Goal: Task Accomplishment & Management: Manage account settings

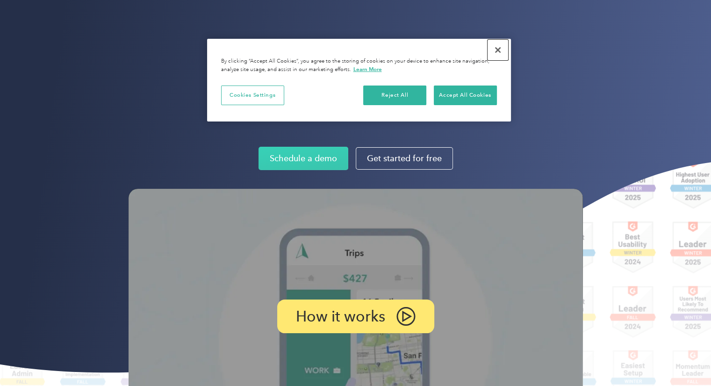
click at [497, 52] on button "Close" at bounding box center [497, 50] width 21 height 21
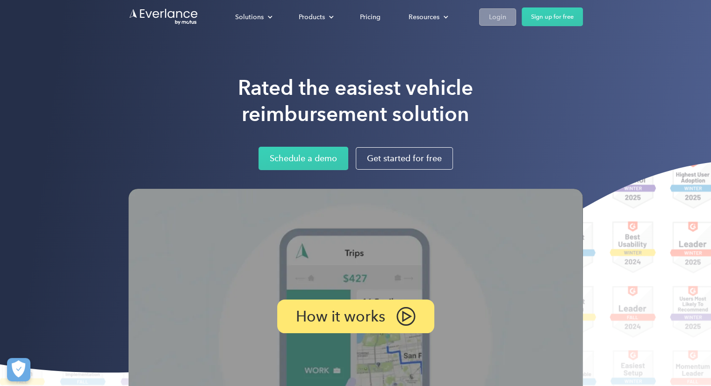
click at [493, 14] on div "Login" at bounding box center [497, 17] width 17 height 12
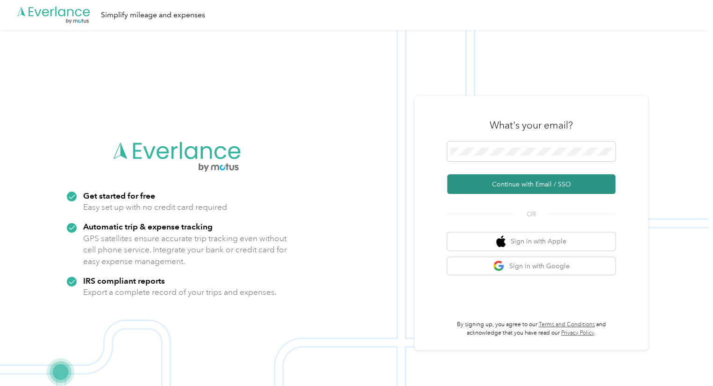
click at [535, 179] on button "Continue with Email / SSO" at bounding box center [531, 184] width 168 height 20
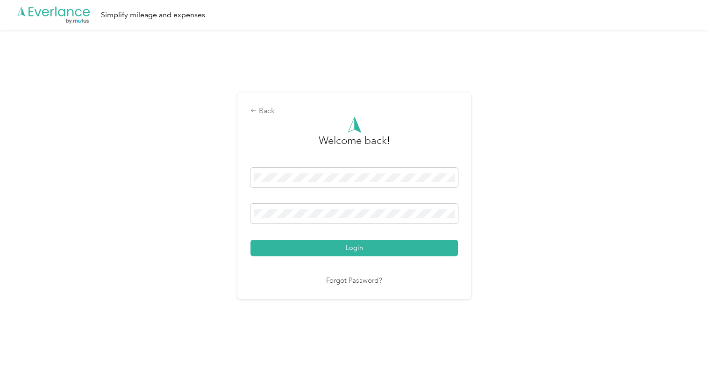
click at [363, 245] on button "Login" at bounding box center [353, 248] width 207 height 16
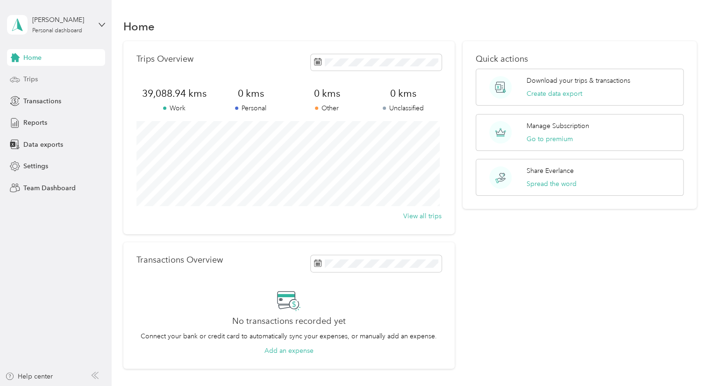
click at [31, 81] on span "Trips" at bounding box center [30, 79] width 14 height 10
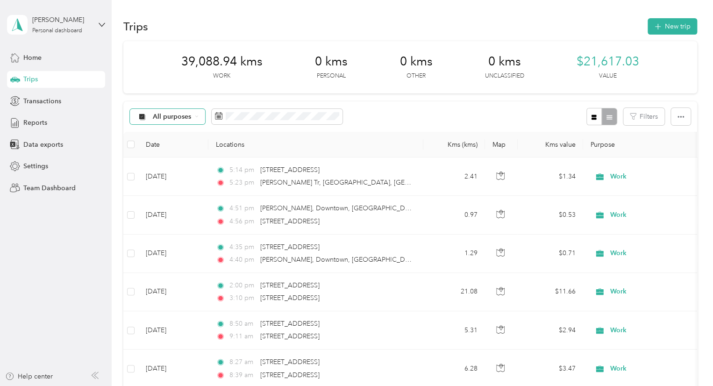
click at [151, 120] on span "All purposes" at bounding box center [163, 116] width 55 height 7
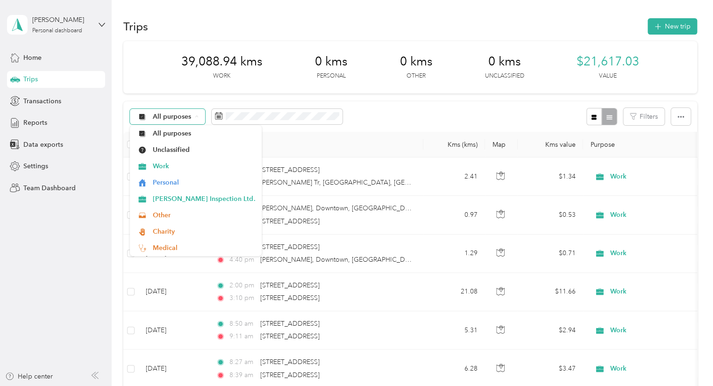
click at [170, 120] on span "All purposes" at bounding box center [172, 117] width 39 height 7
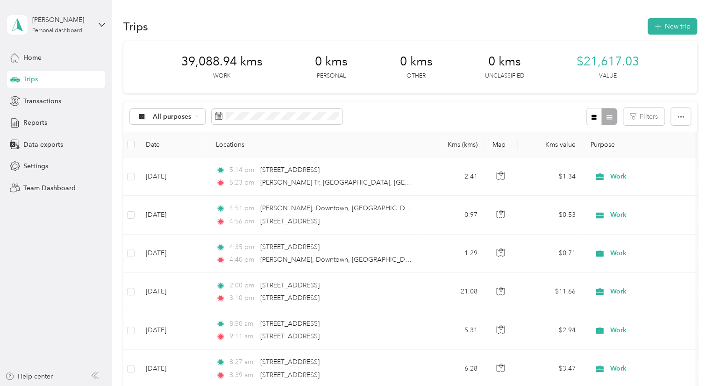
click at [254, 81] on div "39,088.94 kms Work 0 kms Personal 0 kms Other 0 kms Unclassified $21,617.03 Val…" at bounding box center [410, 67] width 574 height 52
click at [216, 118] on icon at bounding box center [218, 115] width 7 height 7
click at [359, 110] on div "All purposes Filters" at bounding box center [410, 116] width 574 height 30
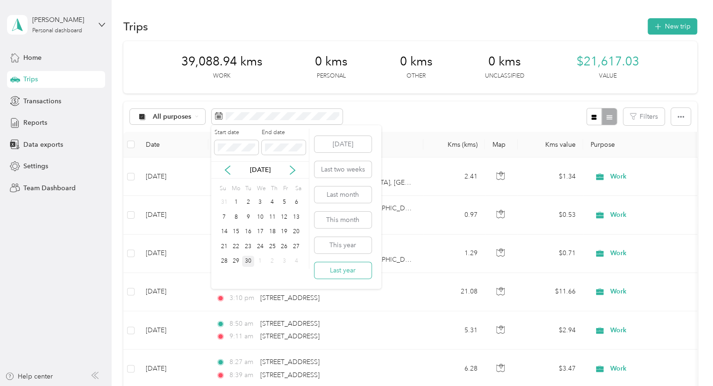
click at [355, 265] on button "Last year" at bounding box center [342, 270] width 57 height 16
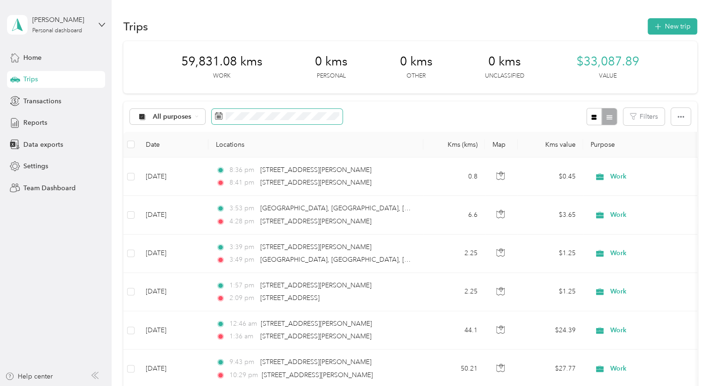
click at [221, 118] on icon at bounding box center [218, 115] width 7 height 7
click at [27, 127] on span "Reports" at bounding box center [35, 123] width 24 height 10
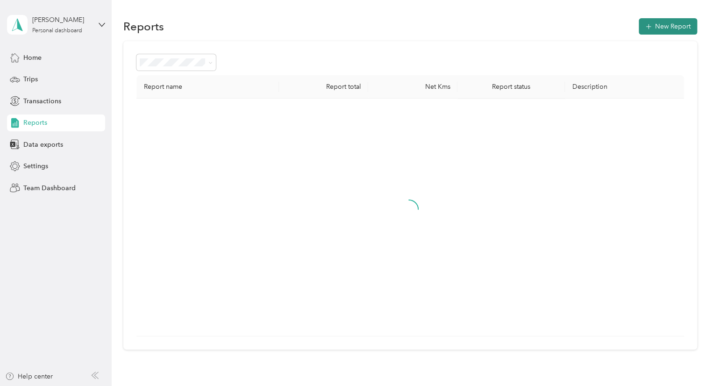
click at [640, 22] on button "New Report" at bounding box center [668, 26] width 58 height 16
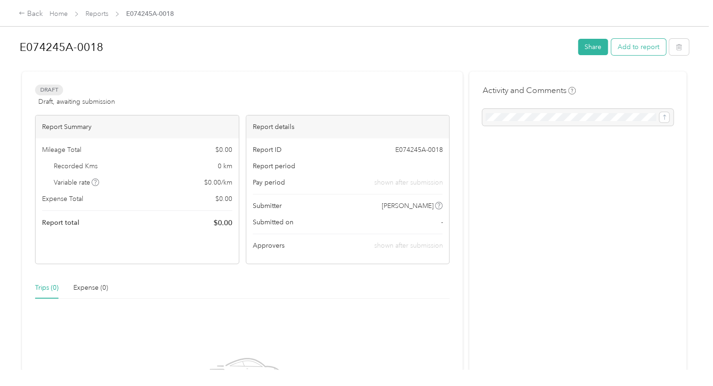
click at [625, 48] on button "Add to report" at bounding box center [638, 47] width 55 height 16
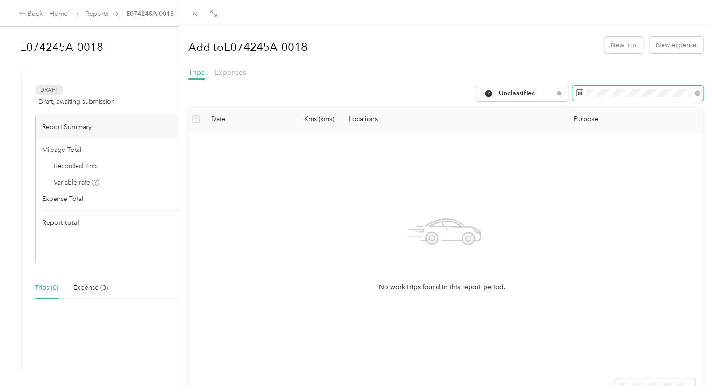
click at [579, 90] on span at bounding box center [637, 94] width 131 height 16
click at [576, 93] on icon at bounding box center [579, 92] width 7 height 7
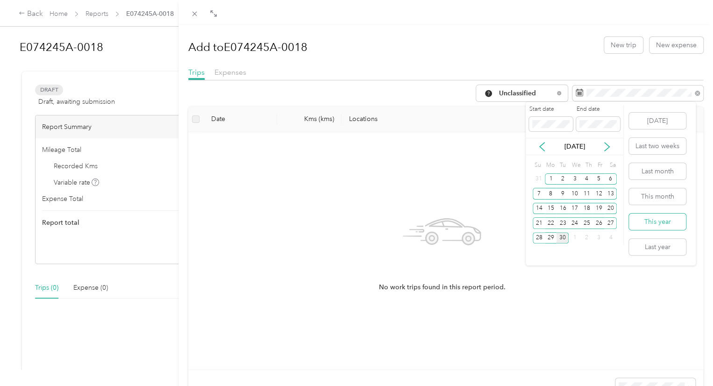
click at [681, 221] on button "This year" at bounding box center [657, 222] width 57 height 16
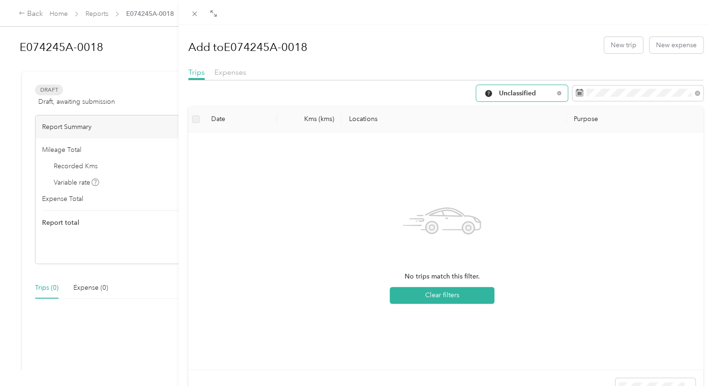
click at [543, 90] on span "Unclassified" at bounding box center [518, 93] width 71 height 7
click at [523, 111] on span "All Purposes" at bounding box center [543, 111] width 102 height 10
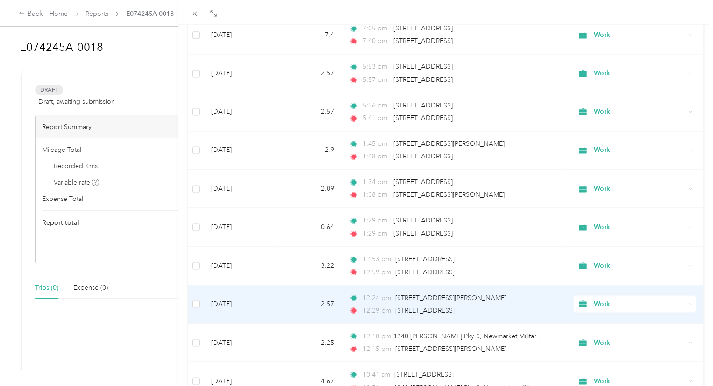
scroll to position [777, 0]
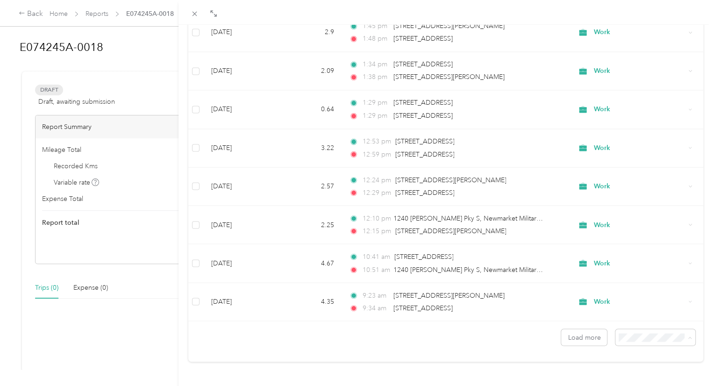
click at [649, 314] on div "100 per load" at bounding box center [647, 312] width 67 height 10
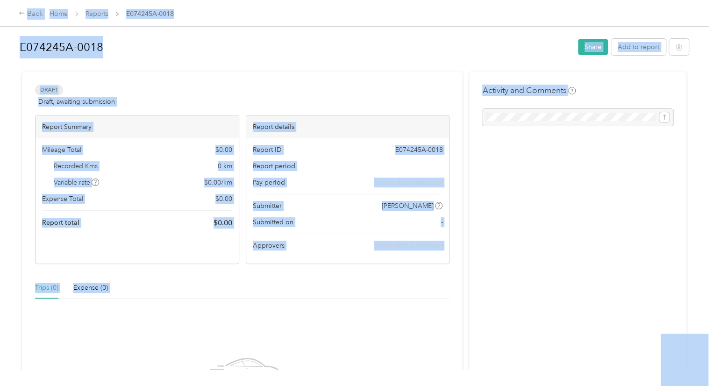
click at [363, 85] on div "Draft Draft, awaiting submission View activity & comments" at bounding box center [242, 96] width 414 height 22
drag, startPoint x: 365, startPoint y: 88, endPoint x: 459, endPoint y: 97, distance: 93.9
click at [365, 88] on div "Draft Draft, awaiting submission View activity & comments" at bounding box center [242, 96] width 414 height 22
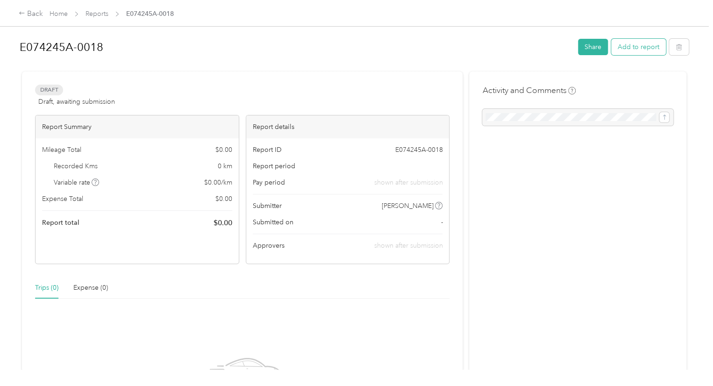
click at [650, 48] on button "Add to report" at bounding box center [638, 47] width 55 height 16
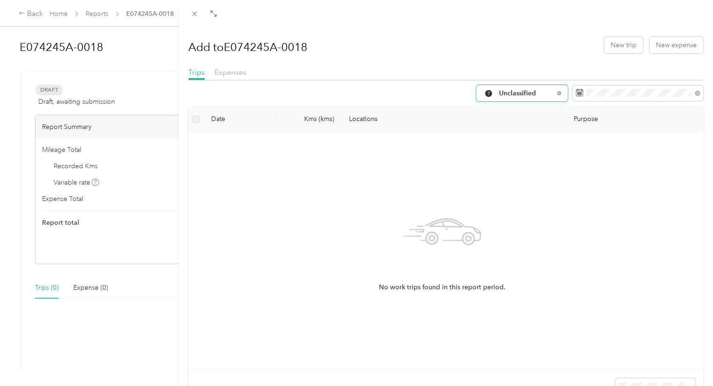
click at [518, 95] on span "Unclassified" at bounding box center [526, 93] width 55 height 7
click at [503, 114] on li "All Purposes" at bounding box center [535, 110] width 132 height 16
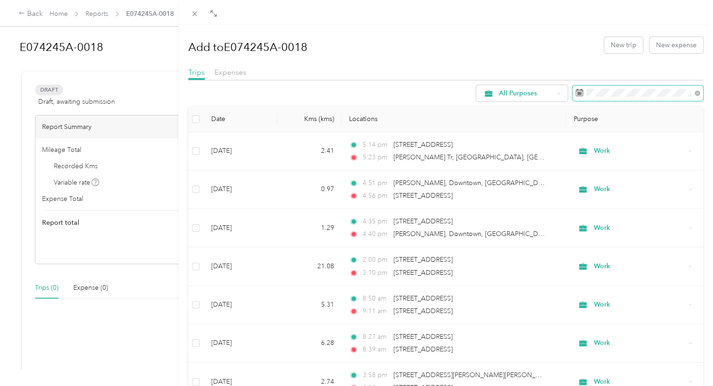
click at [652, 99] on span at bounding box center [637, 94] width 131 height 16
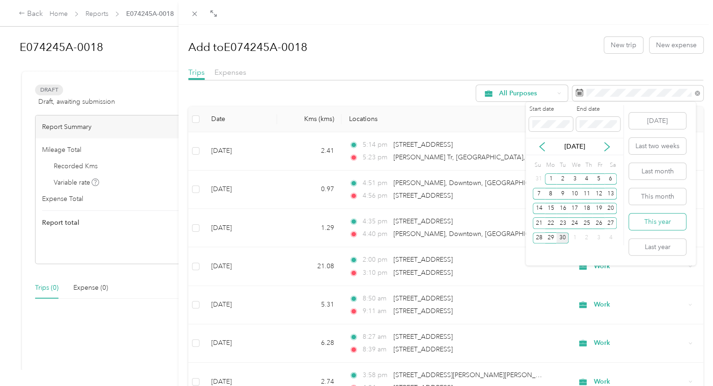
click at [668, 218] on button "This year" at bounding box center [657, 222] width 57 height 16
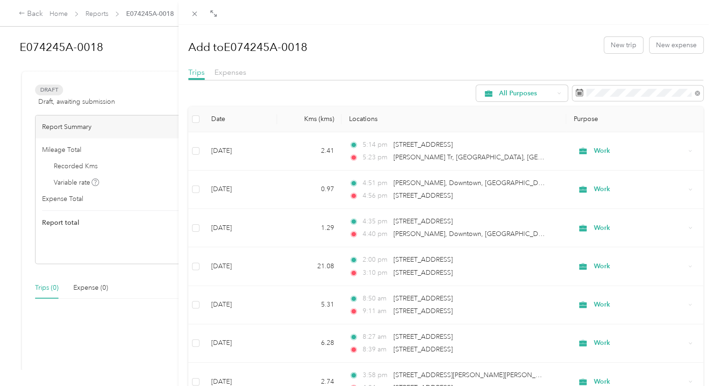
click at [124, 320] on div "Add to E074245A-0018 New trip New expense Trips Expenses All Purposes Date Kms …" at bounding box center [356, 193] width 713 height 386
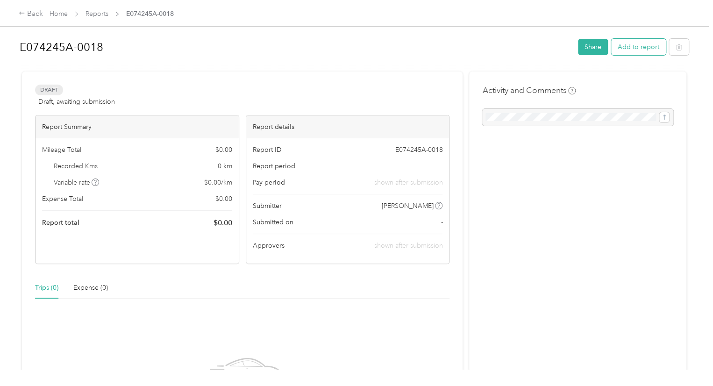
click at [646, 47] on button "Add to report" at bounding box center [638, 47] width 55 height 16
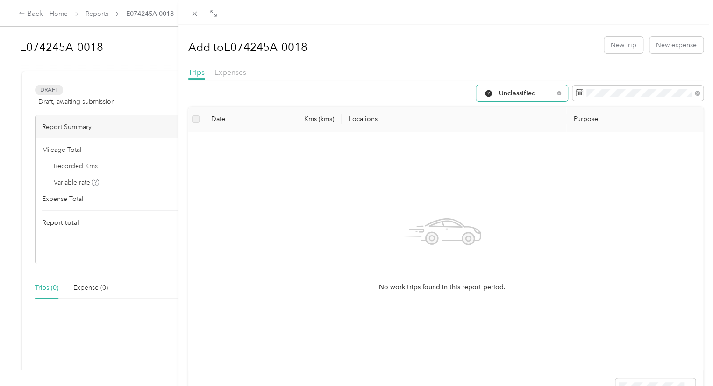
click at [537, 92] on span "Unclassified" at bounding box center [526, 93] width 55 height 7
click at [520, 116] on ol "All Purposes Unclassified Work Personal O’Beirn Inspection Ltd. Other Charity M…" at bounding box center [535, 165] width 132 height 131
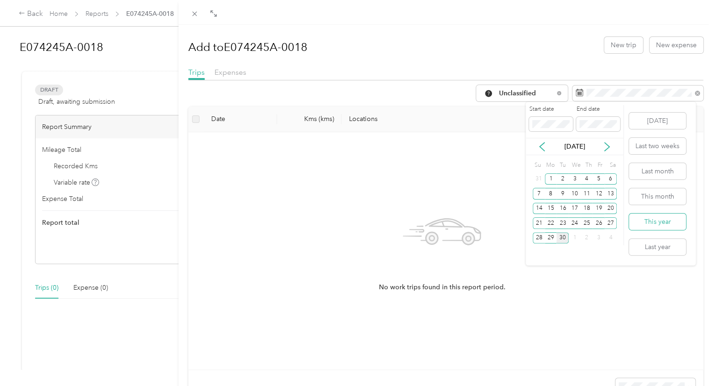
click at [656, 223] on button "This year" at bounding box center [657, 222] width 57 height 16
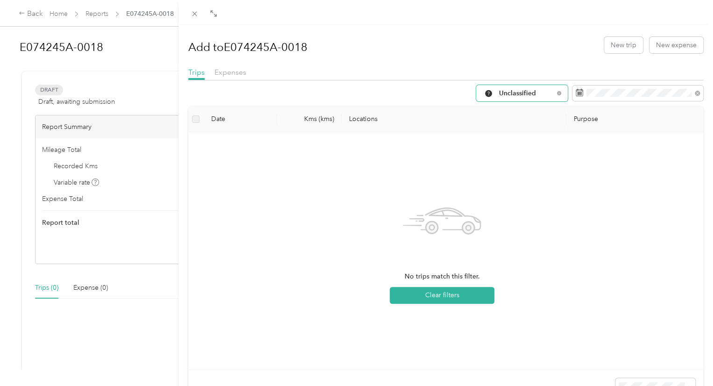
click at [531, 92] on span "Unclassified" at bounding box center [526, 93] width 55 height 7
click at [513, 116] on ol "All Purposes Unclassified Work Personal O’Beirn Inspection Ltd. Other Charity M…" at bounding box center [535, 167] width 132 height 131
click at [514, 93] on span "Unclassified" at bounding box center [526, 93] width 55 height 7
click at [508, 111] on li "All Purposes" at bounding box center [535, 110] width 132 height 16
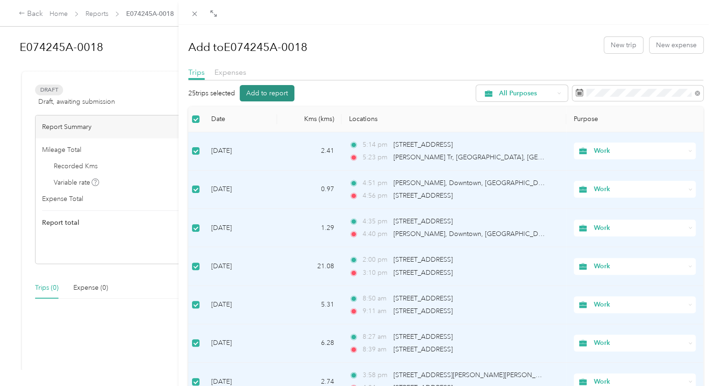
click at [273, 96] on button "Add to report" at bounding box center [267, 93] width 55 height 16
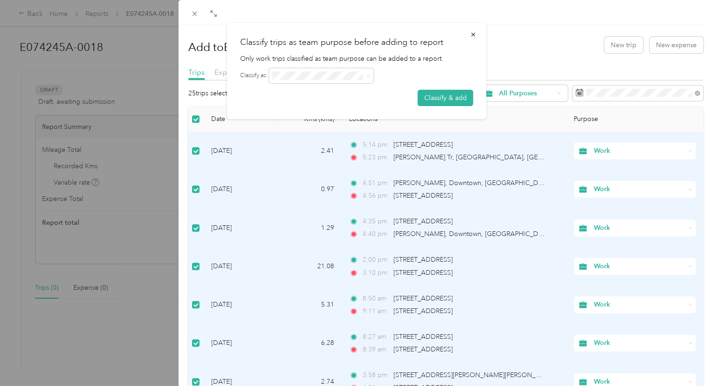
drag, startPoint x: 477, startPoint y: 29, endPoint x: 464, endPoint y: 37, distance: 15.2
click at [477, 28] on button "button" at bounding box center [474, 34] width 20 height 16
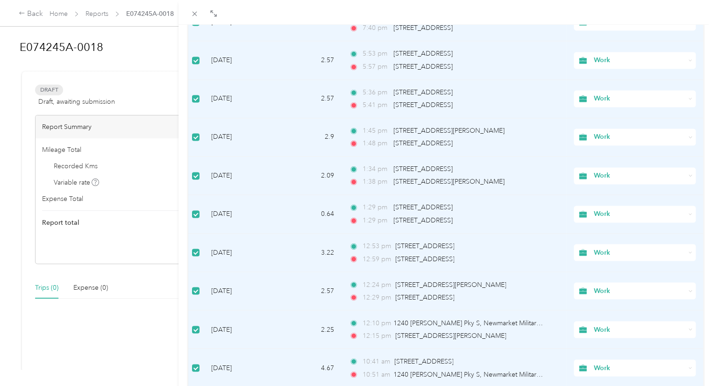
scroll to position [777, 0]
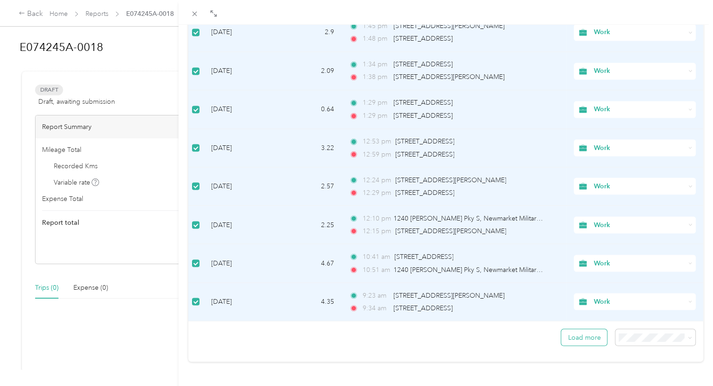
click at [578, 333] on button "Load more" at bounding box center [584, 337] width 46 height 16
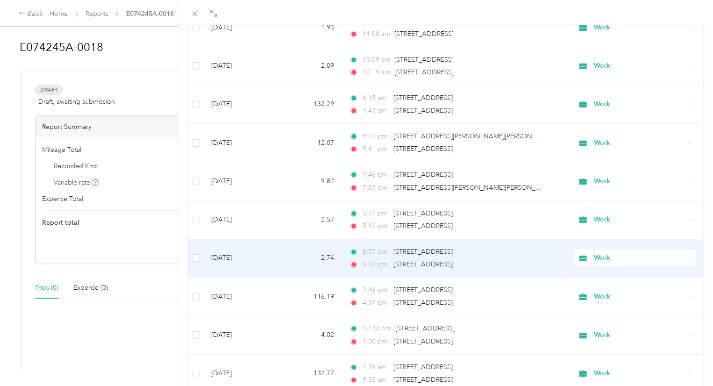
scroll to position [1735, 0]
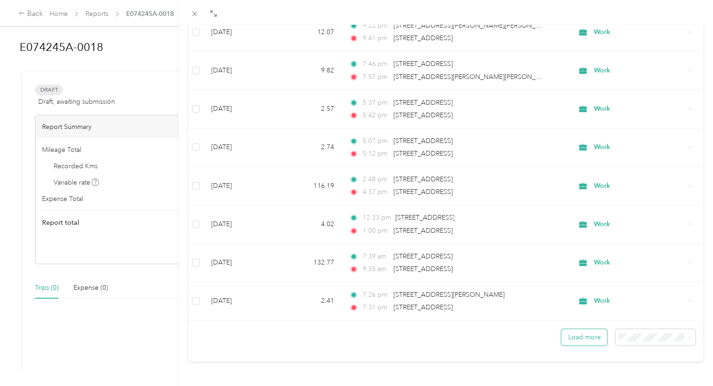
click at [578, 330] on button "Load more" at bounding box center [584, 337] width 46 height 16
click at [685, 332] on span at bounding box center [688, 337] width 7 height 10
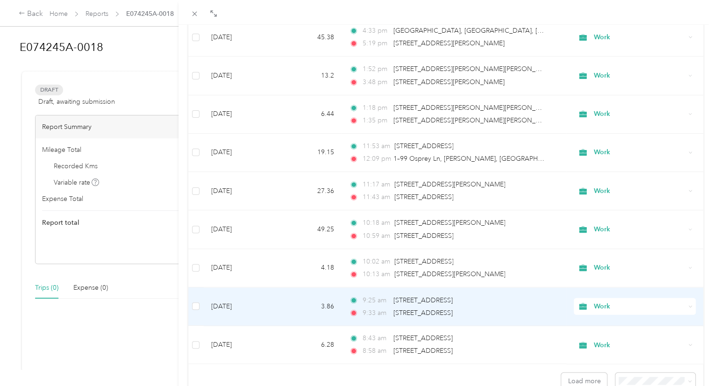
scroll to position [2693, 0]
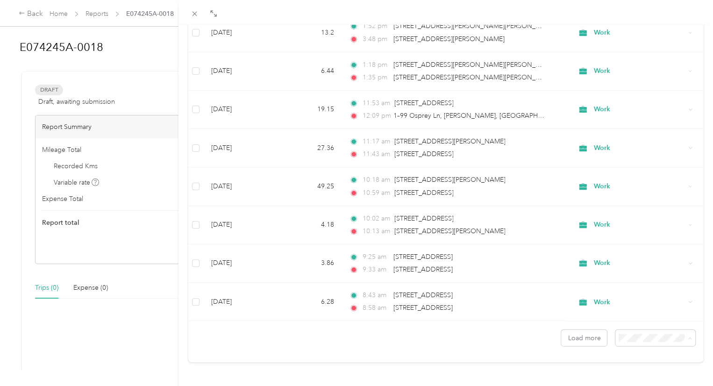
click at [636, 306] on li "100 per load" at bounding box center [648, 313] width 80 height 16
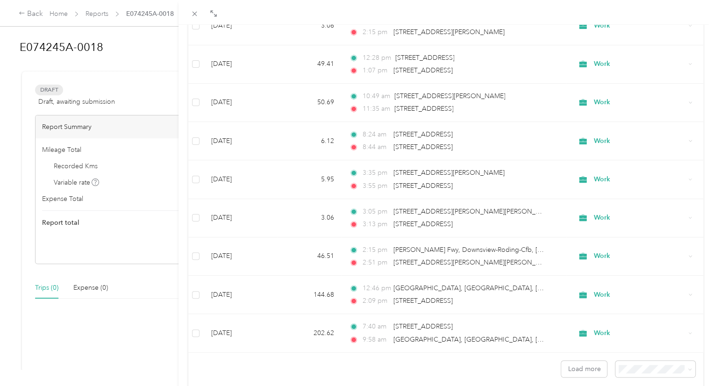
scroll to position [3652, 0]
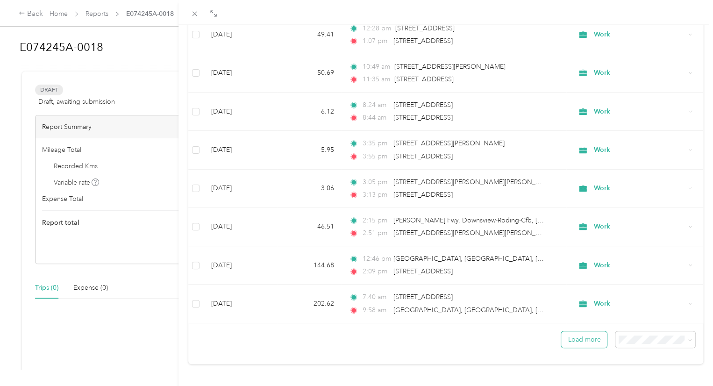
click at [583, 336] on button "Load more" at bounding box center [584, 339] width 46 height 16
click at [581, 331] on button "Load more" at bounding box center [584, 339] width 46 height 16
click at [587, 331] on button "Load more" at bounding box center [584, 339] width 46 height 16
click at [583, 331] on button "Load more" at bounding box center [584, 339] width 46 height 16
click at [586, 335] on button "Load more" at bounding box center [584, 339] width 46 height 16
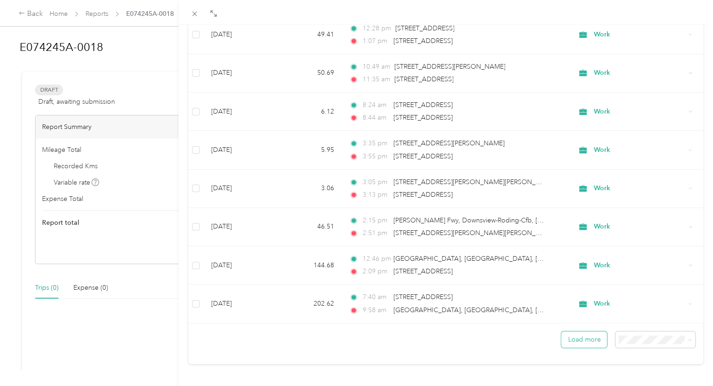
click at [573, 331] on button "Load more" at bounding box center [584, 339] width 46 height 16
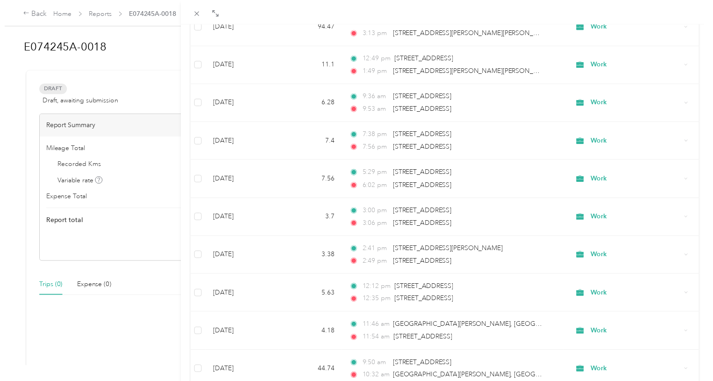
scroll to position [58, 0]
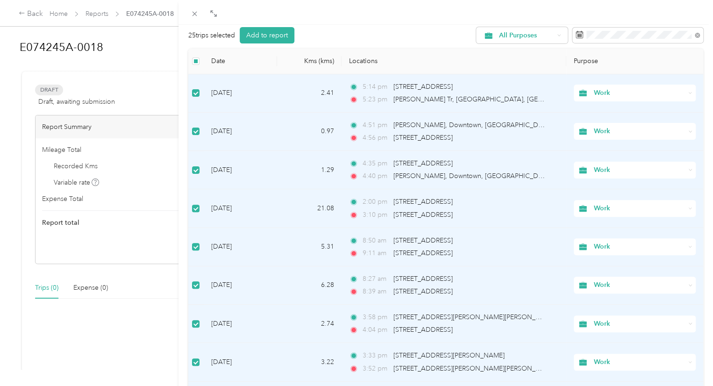
click at [594, 89] on span "Work" at bounding box center [640, 93] width 92 height 10
click at [546, 107] on td "5:14 pm 231 Main St S, Fairy Lake, Newmarket, ON 5:23 pm Tom Taylor Tr, Huron H…" at bounding box center [454, 93] width 225 height 38
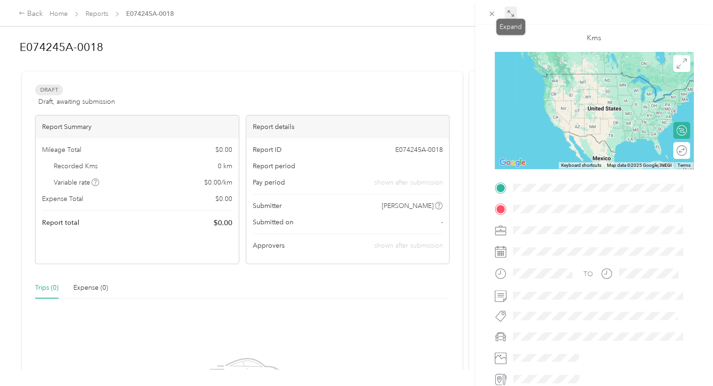
click at [511, 14] on icon at bounding box center [510, 13] width 7 height 7
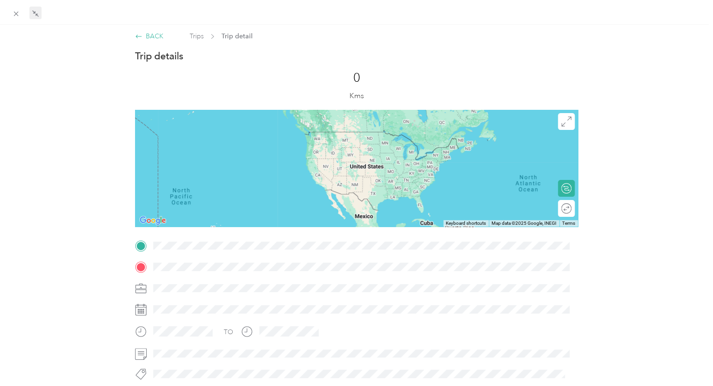
click at [147, 36] on div "BACK" at bounding box center [149, 36] width 29 height 10
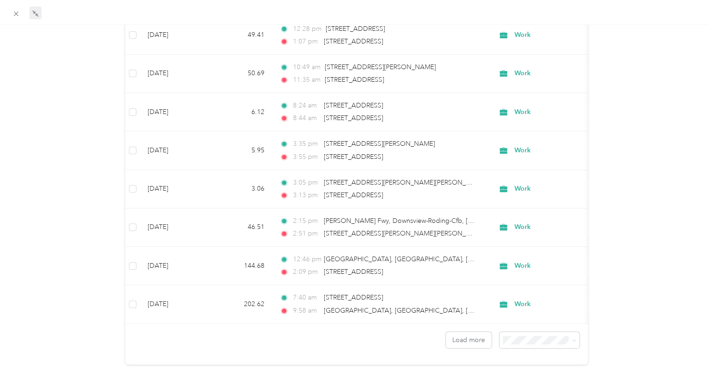
scroll to position [3663, 0]
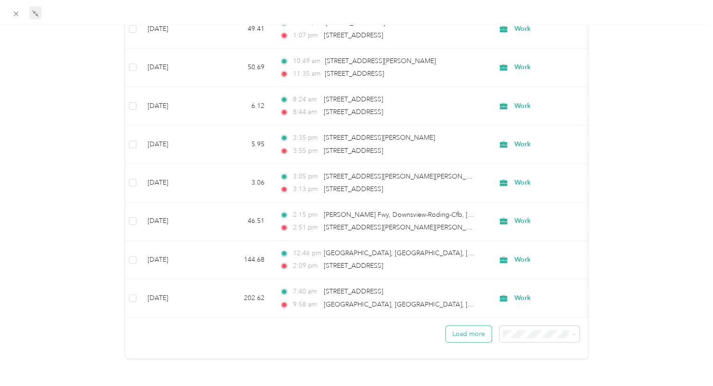
click at [475, 327] on button "Load more" at bounding box center [469, 334] width 46 height 16
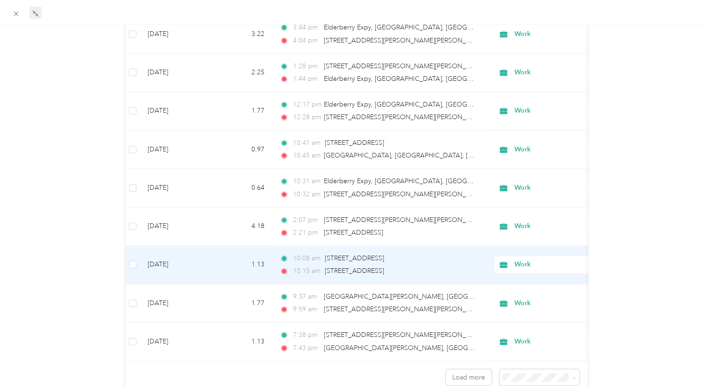
scroll to position [7497, 0]
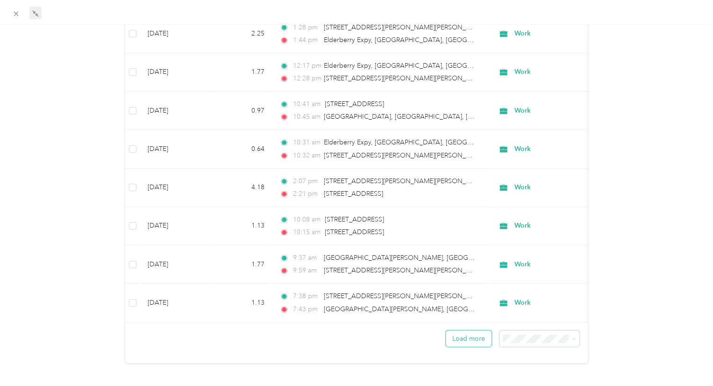
click at [463, 330] on button "Load more" at bounding box center [469, 338] width 46 height 16
drag, startPoint x: 470, startPoint y: 329, endPoint x: 465, endPoint y: 331, distance: 4.8
click at [465, 331] on button "Load more" at bounding box center [469, 338] width 46 height 16
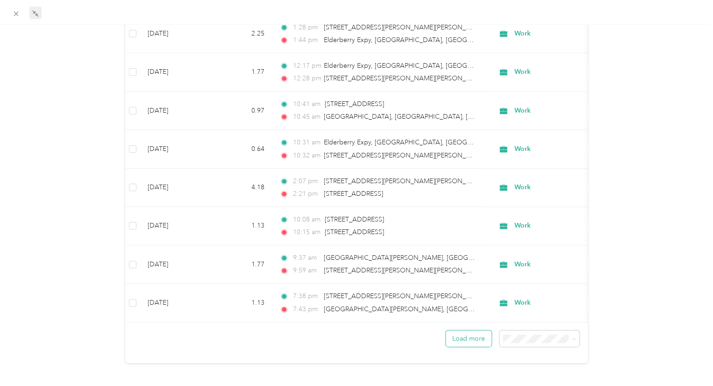
click at [465, 330] on button "Load more" at bounding box center [469, 338] width 46 height 16
click at [467, 330] on button "Load more" at bounding box center [469, 338] width 46 height 16
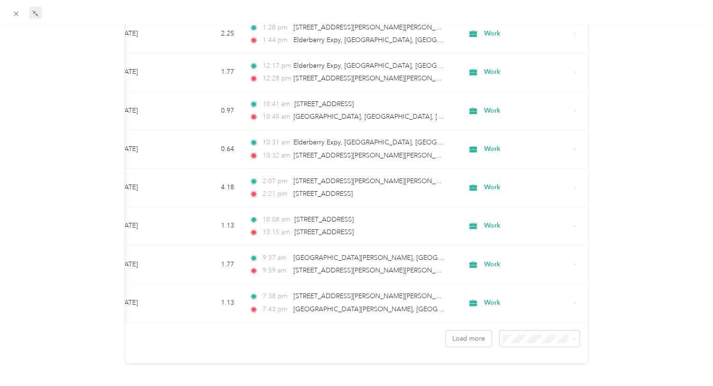
scroll to position [0, 0]
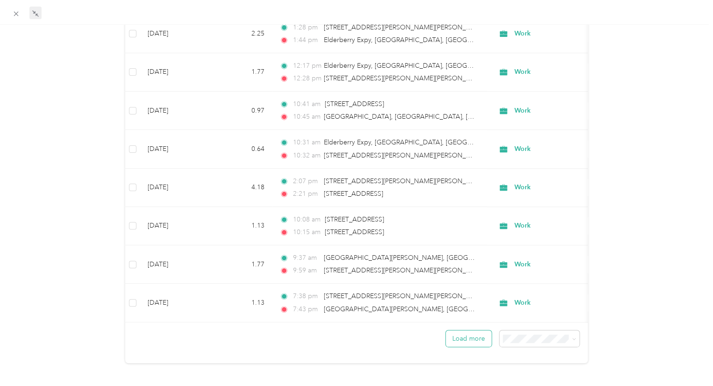
click at [473, 331] on button "Load more" at bounding box center [469, 338] width 46 height 16
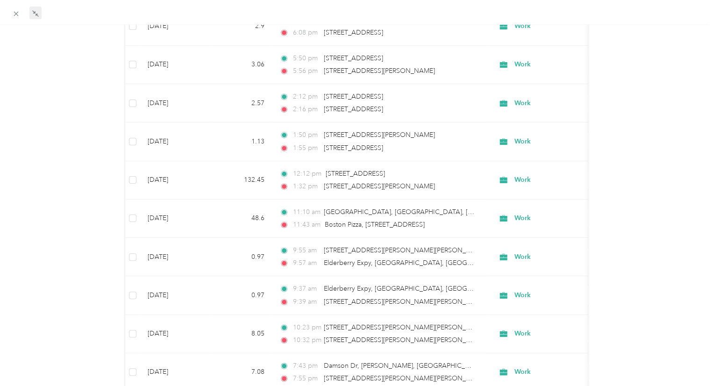
scroll to position [7497, 0]
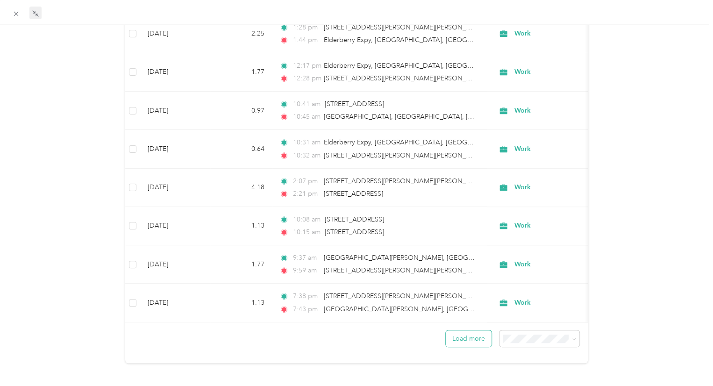
click at [464, 330] on button "Load more" at bounding box center [469, 338] width 46 height 16
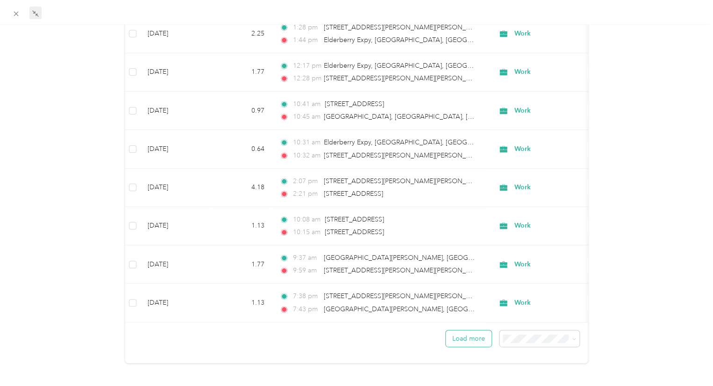
click at [464, 330] on button "Load more" at bounding box center [469, 338] width 46 height 16
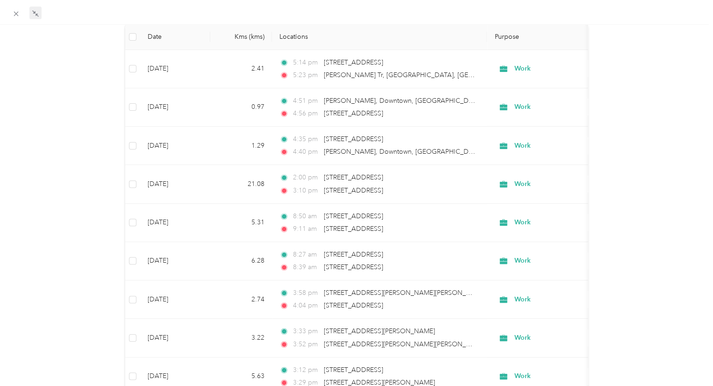
scroll to position [0, 0]
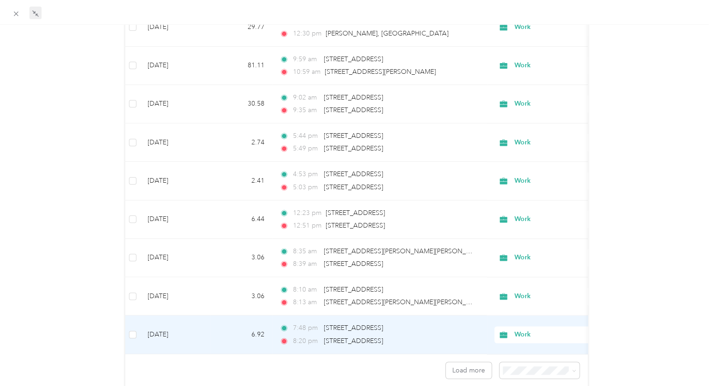
scroll to position [11331, 0]
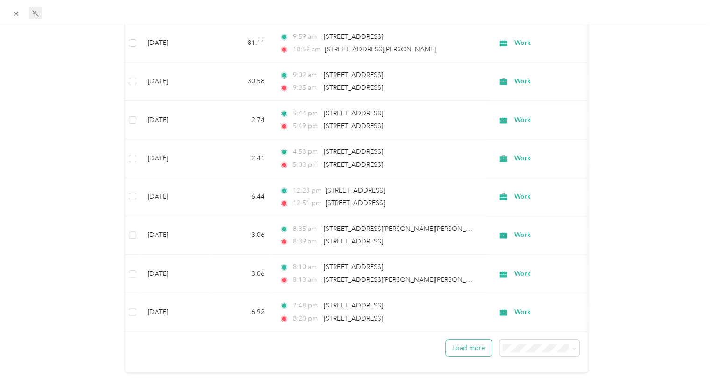
click at [465, 340] on button "Load more" at bounding box center [469, 348] width 46 height 16
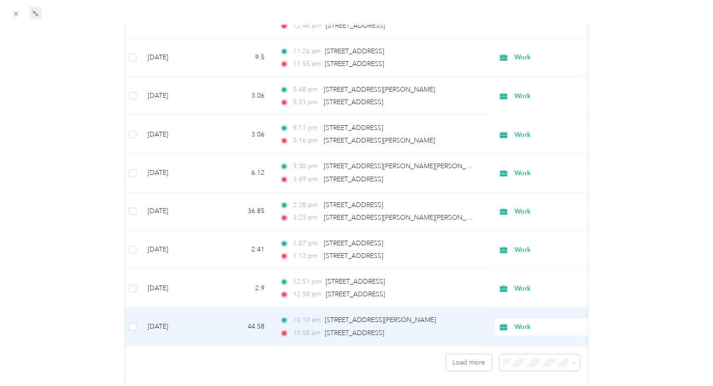
scroll to position [15165, 0]
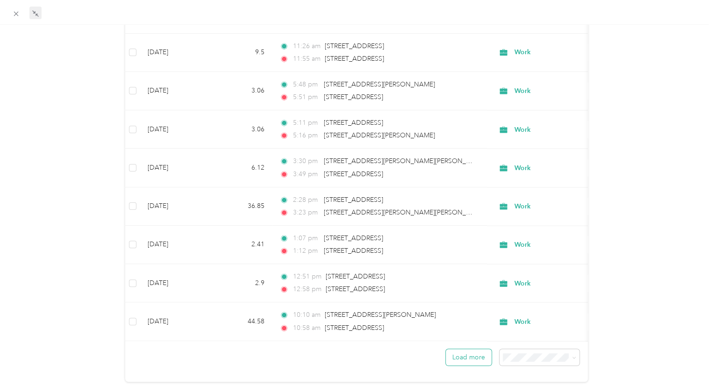
click at [452, 349] on button "Load more" at bounding box center [469, 357] width 46 height 16
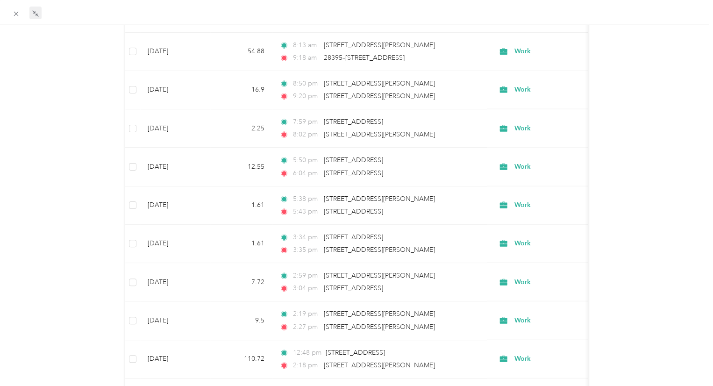
scroll to position [18999, 0]
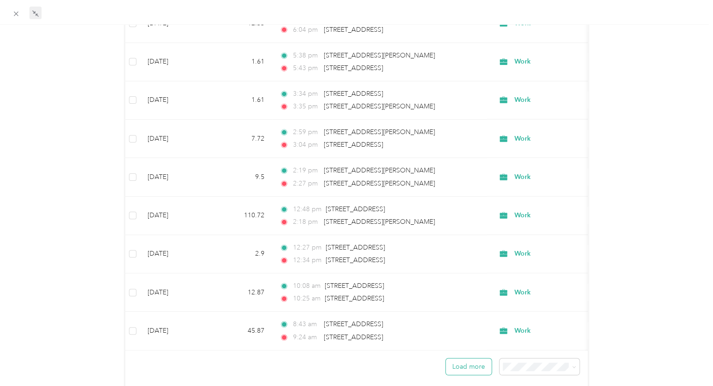
click at [462, 358] on button "Load more" at bounding box center [469, 366] width 46 height 16
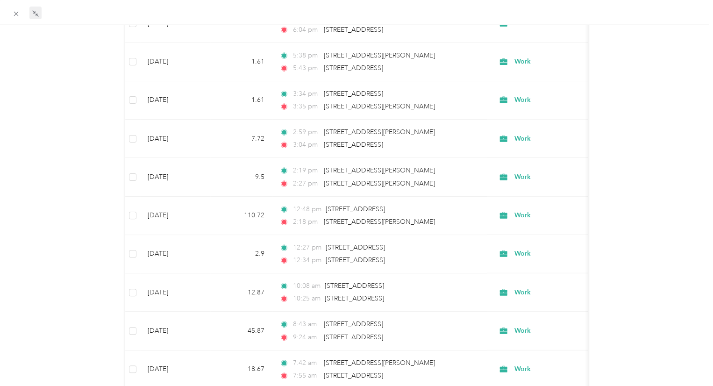
scroll to position [22833, 0]
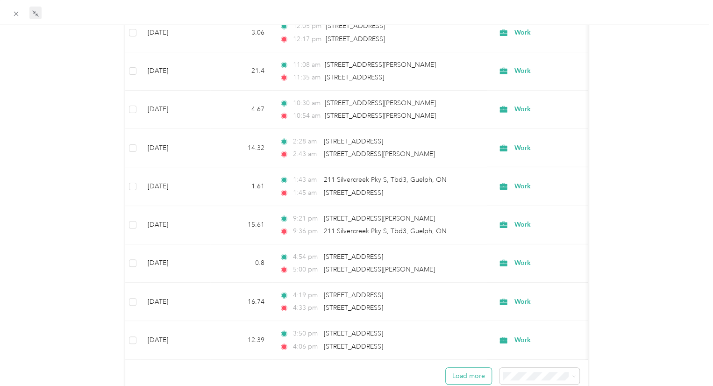
click at [472, 368] on button "Load more" at bounding box center [469, 376] width 46 height 16
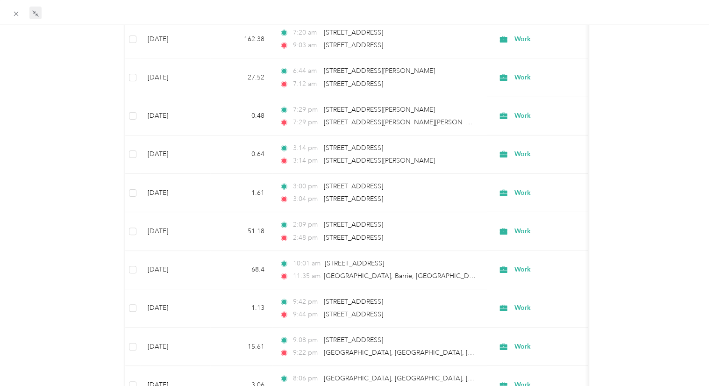
scroll to position [26667, 0]
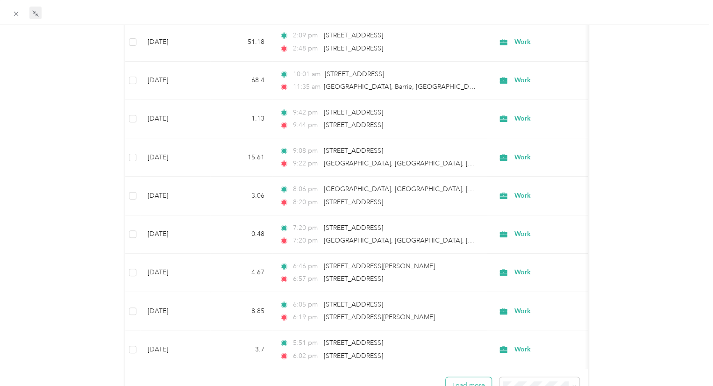
click at [452, 377] on button "Load more" at bounding box center [469, 385] width 46 height 16
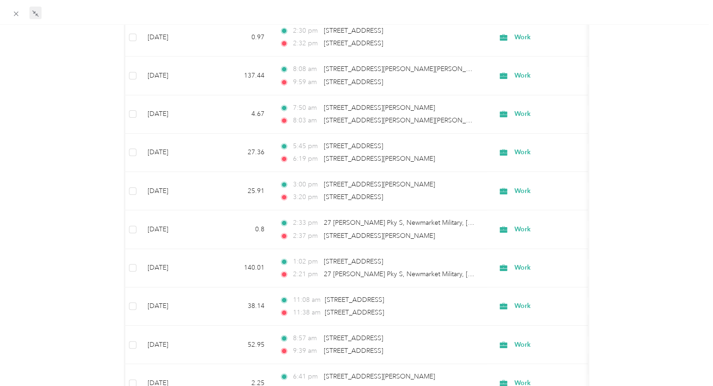
scroll to position [30501, 0]
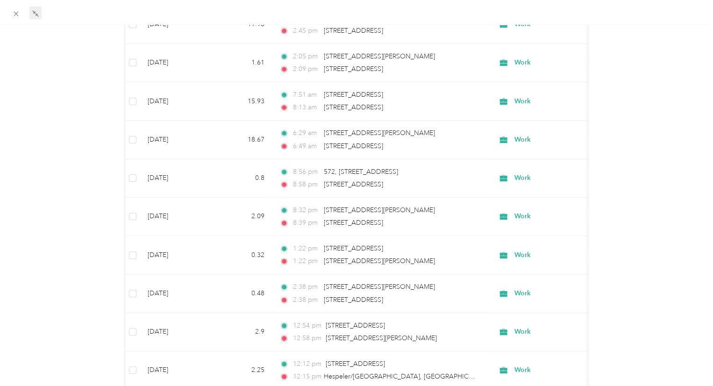
scroll to position [34336, 0]
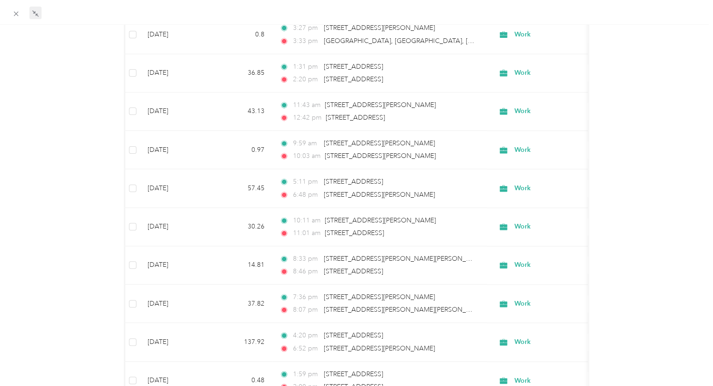
scroll to position [38170, 0]
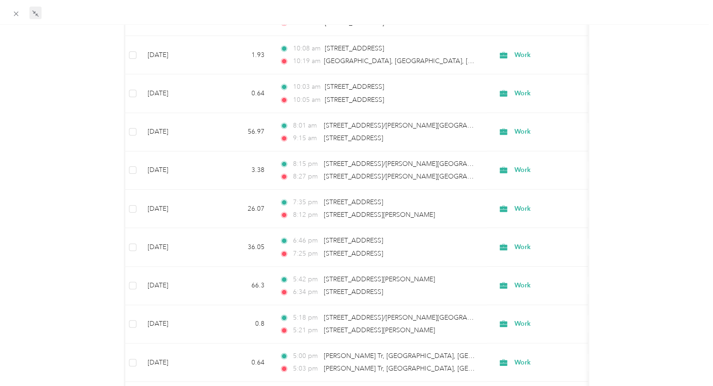
scroll to position [45838, 0]
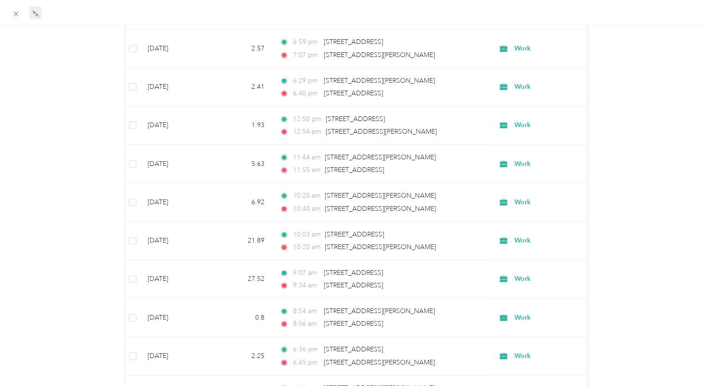
scroll to position [49672, 0]
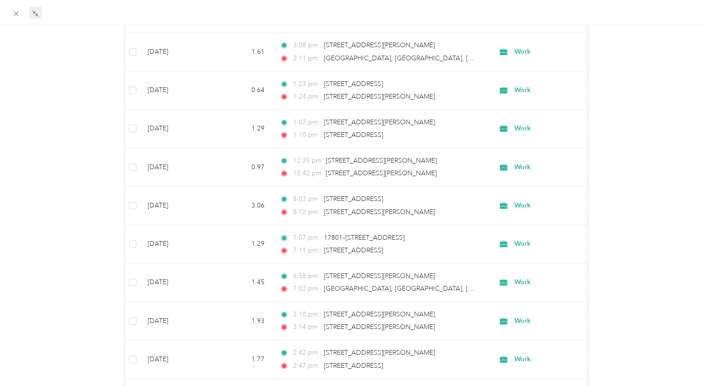
scroll to position [53506, 0]
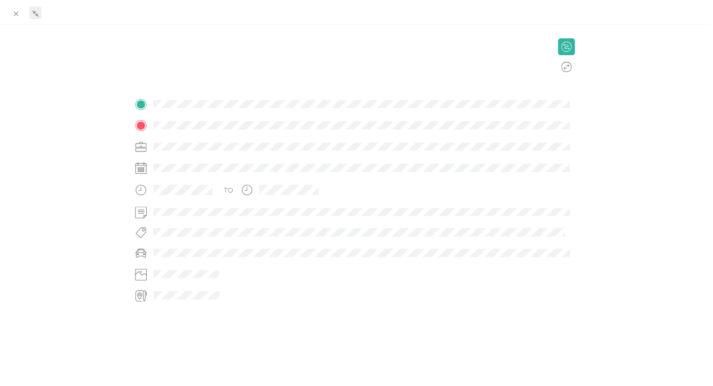
scroll to position [148, 0]
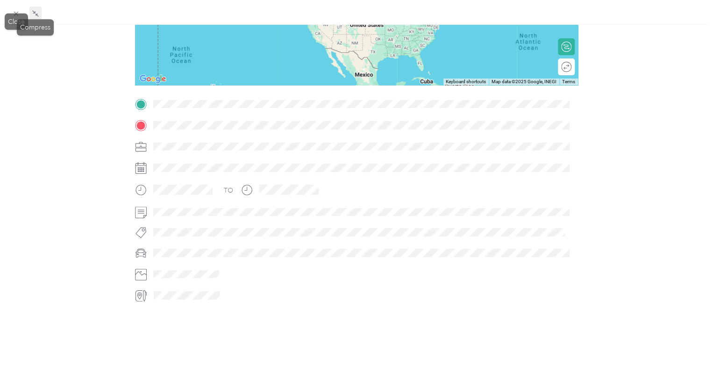
click at [35, 13] on icon at bounding box center [33, 11] width 3 height 3
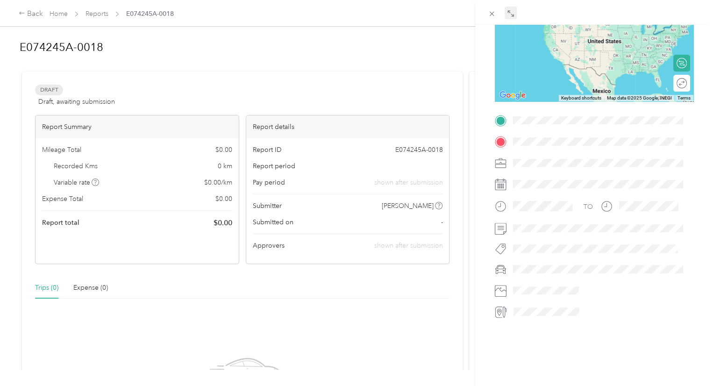
click at [22, 13] on div "BACK Trips Trip detail Trip details This trip cannot be edited because it is ei…" at bounding box center [356, 193] width 713 height 386
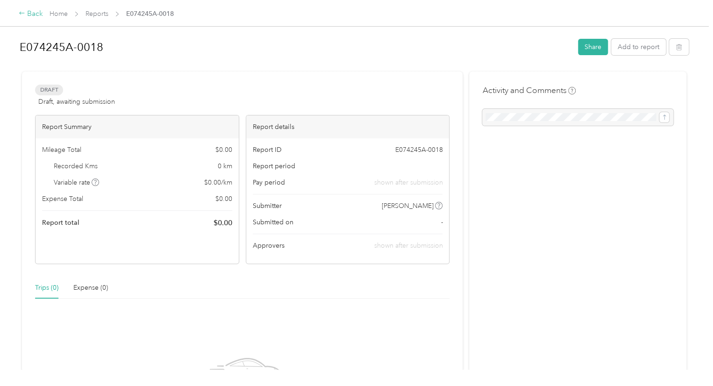
click at [28, 13] on div "Back" at bounding box center [31, 13] width 24 height 11
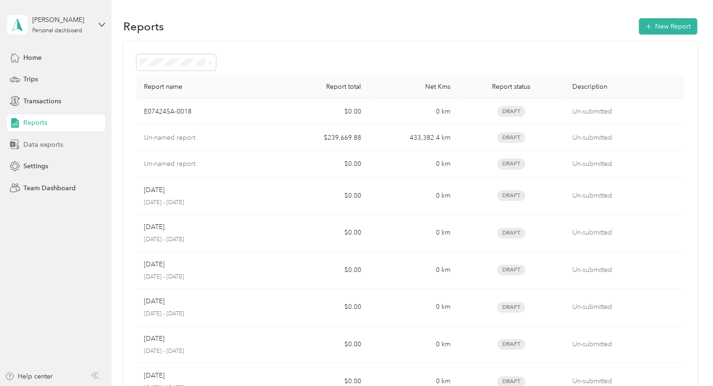
click at [47, 140] on span "Data exports" at bounding box center [43, 145] width 40 height 10
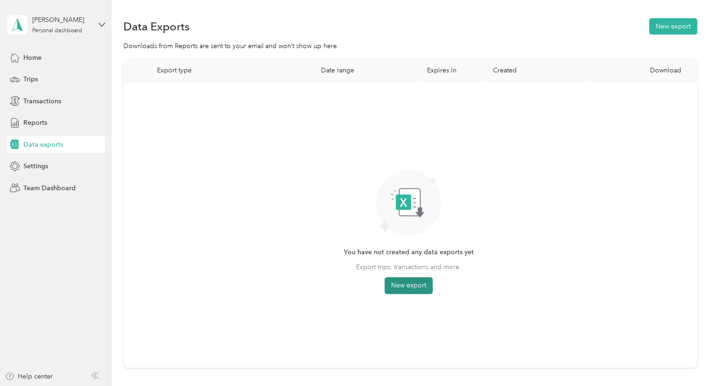
click at [419, 284] on button "New export" at bounding box center [409, 285] width 48 height 17
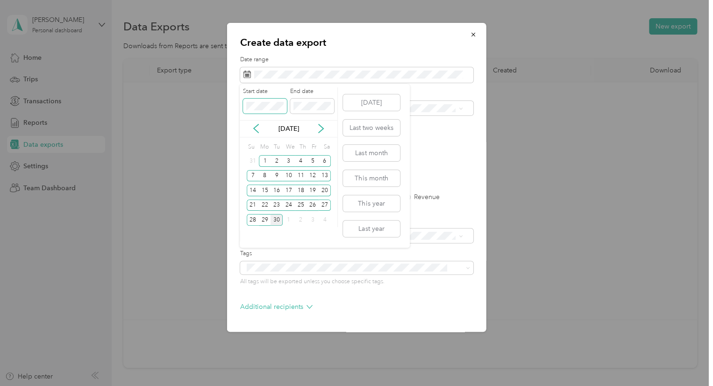
click at [155, 386] on div "Create data export Date range Purpose Advanced filters File format Excel CSV PD…" at bounding box center [354, 386] width 708 height 0
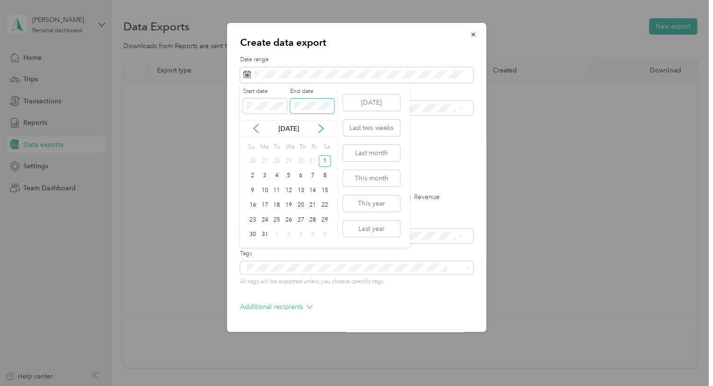
click at [250, 116] on div "Start date End date" at bounding box center [289, 103] width 98 height 33
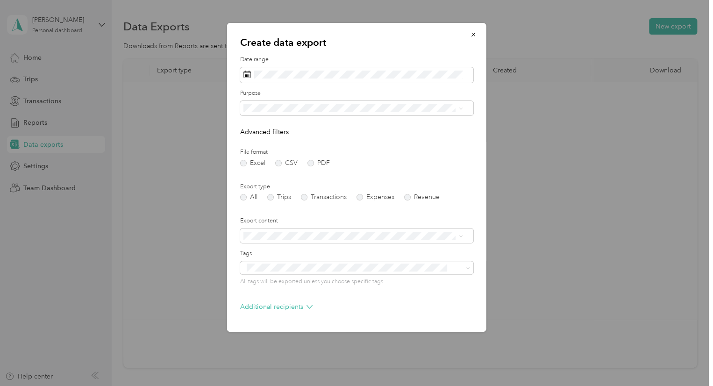
click at [370, 45] on p "Create data export" at bounding box center [356, 42] width 233 height 13
click at [365, 137] on form "Date range Purpose Advanced filters File format Excel CSV PDF Export type All T…" at bounding box center [356, 203] width 233 height 294
click at [312, 162] on label "PDF" at bounding box center [318, 163] width 22 height 7
click at [245, 164] on label "Excel" at bounding box center [252, 163] width 25 height 7
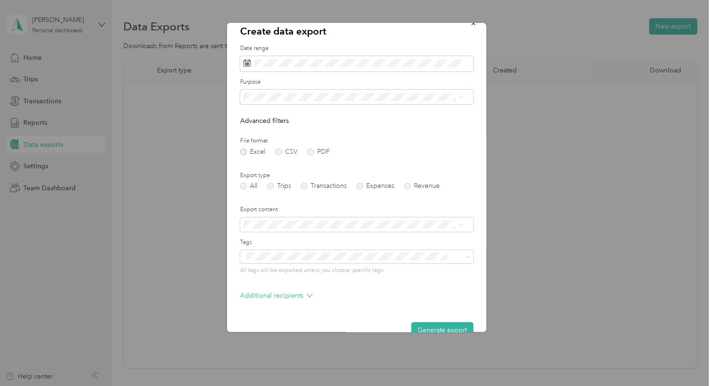
scroll to position [31, 0]
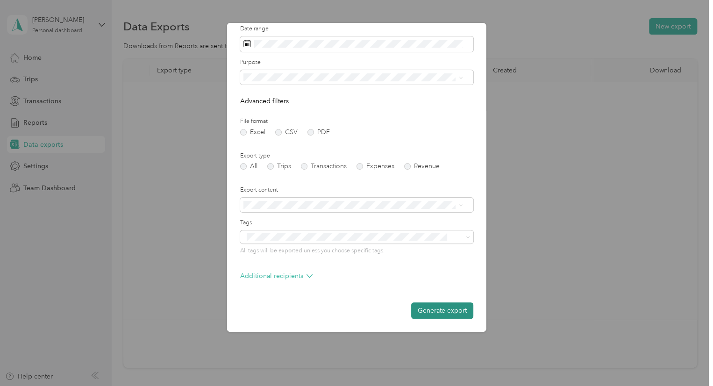
click at [454, 314] on button "Generate export" at bounding box center [442, 310] width 62 height 16
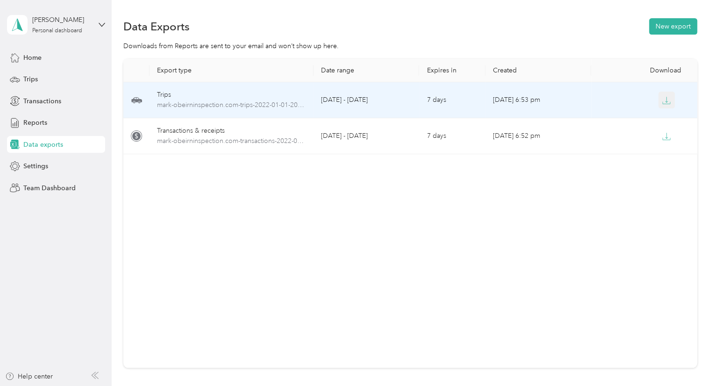
click at [670, 102] on button "button" at bounding box center [666, 100] width 17 height 17
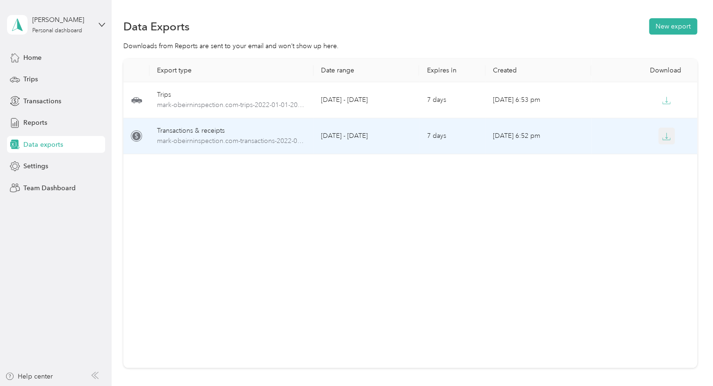
click at [662, 137] on icon "button" at bounding box center [666, 136] width 8 height 8
